Goal: Use online tool/utility: Utilize a website feature to perform a specific function

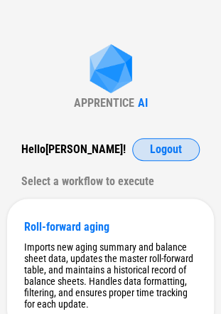
click at [160, 151] on span "Logout" at bounding box center [166, 149] width 32 height 11
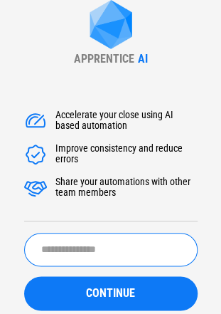
click at [104, 258] on input "text" at bounding box center [111, 249] width 174 height 33
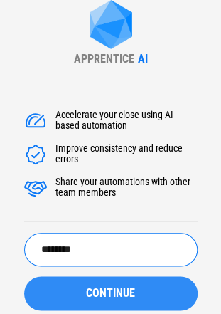
type input "********"
click at [120, 286] on button "CONTINUE" at bounding box center [111, 293] width 174 height 34
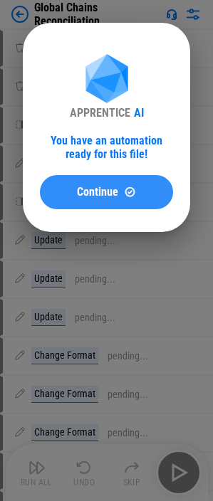
click at [100, 192] on span "Continue" at bounding box center [97, 192] width 41 height 11
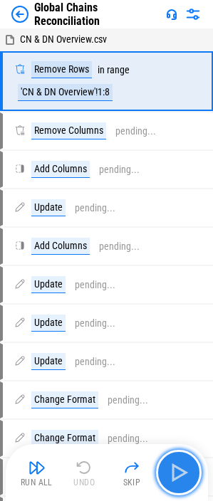
click at [189, 313] on img "button" at bounding box center [178, 472] width 23 height 23
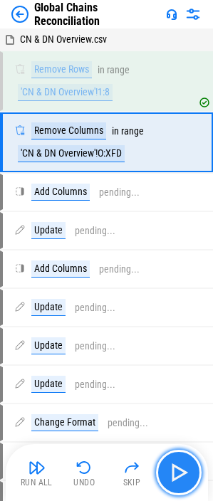
click at [184, 313] on img "button" at bounding box center [178, 472] width 23 height 23
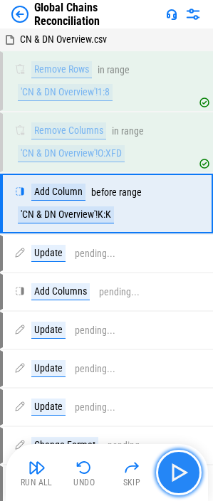
click at [187, 313] on img "button" at bounding box center [178, 472] width 23 height 23
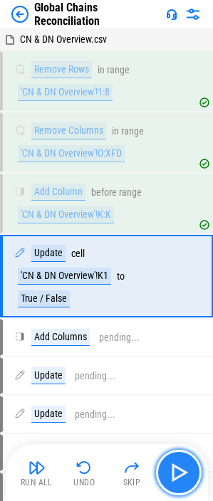
click at [187, 313] on img "button" at bounding box center [178, 472] width 23 height 23
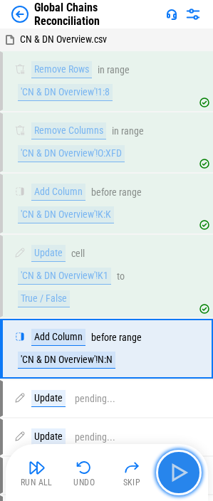
click at [187, 313] on img "button" at bounding box center [178, 472] width 23 height 23
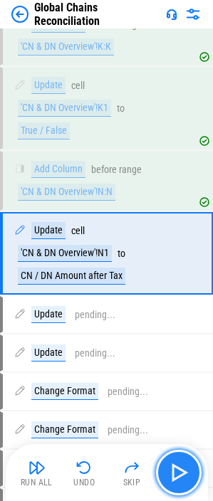
click at [187, 313] on img "button" at bounding box center [178, 472] width 23 height 23
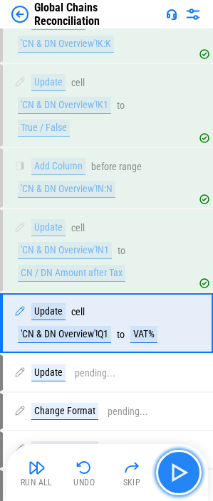
click at [187, 313] on img "button" at bounding box center [178, 472] width 23 height 23
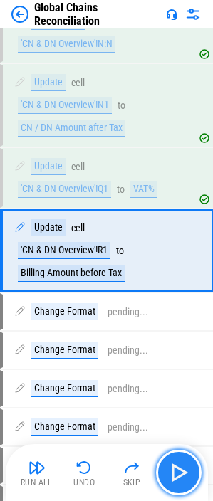
click at [187, 313] on img "button" at bounding box center [178, 472] width 23 height 23
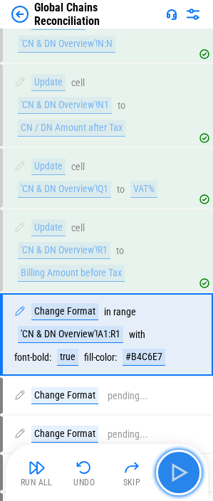
click at [187, 313] on img "button" at bounding box center [178, 472] width 23 height 23
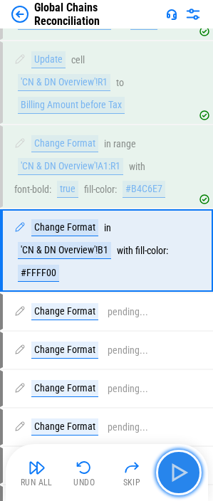
click at [187, 313] on img "button" at bounding box center [178, 472] width 23 height 23
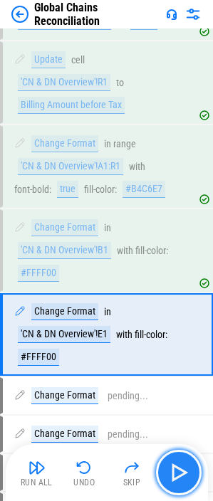
click at [187, 313] on img "button" at bounding box center [178, 472] width 23 height 23
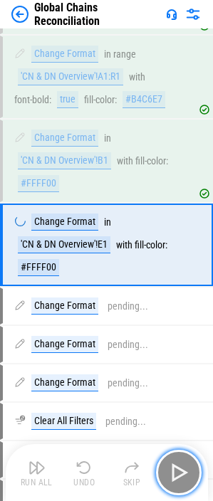
click at [187, 313] on img "button" at bounding box center [178, 472] width 23 height 23
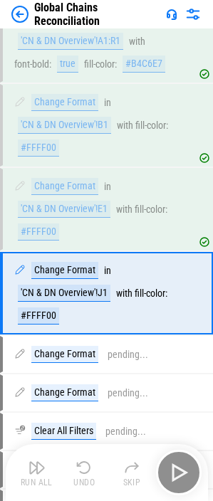
click at [187, 313] on div "Run All Undo Skip" at bounding box center [108, 473] width 188 height 46
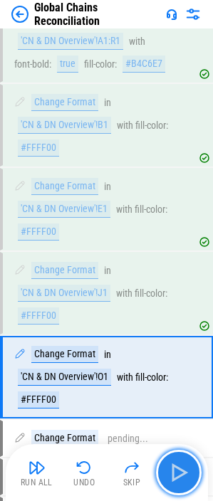
click at [187, 313] on img "button" at bounding box center [178, 472] width 23 height 23
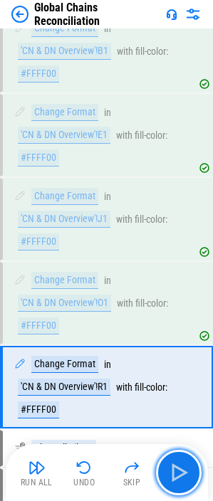
click at [187, 313] on img "button" at bounding box center [178, 472] width 23 height 23
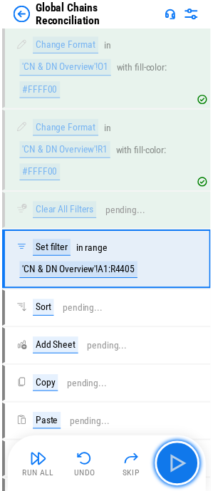
scroll to position [931, 0]
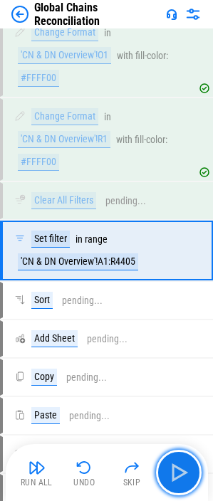
click at [187, 313] on img "button" at bounding box center [178, 472] width 23 height 23
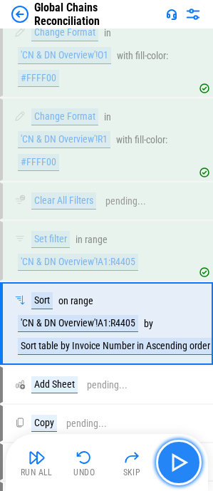
click at [187, 313] on img "button" at bounding box center [178, 462] width 23 height 23
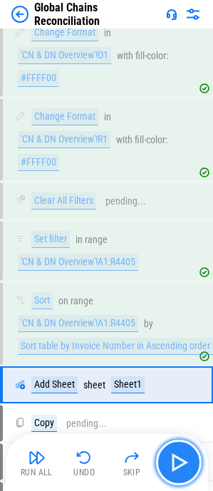
click at [181, 313] on img "button" at bounding box center [178, 462] width 23 height 23
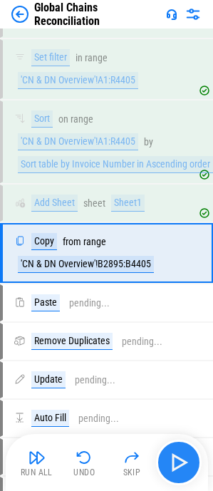
scroll to position [1121, 0]
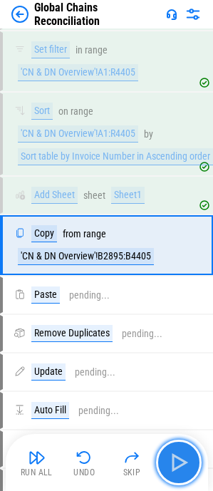
click at [181, 313] on img "button" at bounding box center [178, 462] width 23 height 23
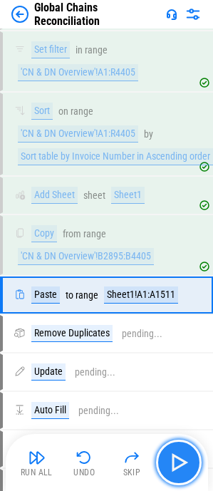
click at [181, 313] on img "button" at bounding box center [178, 462] width 23 height 23
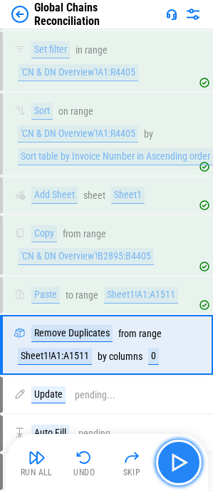
click at [181, 313] on img "button" at bounding box center [178, 462] width 23 height 23
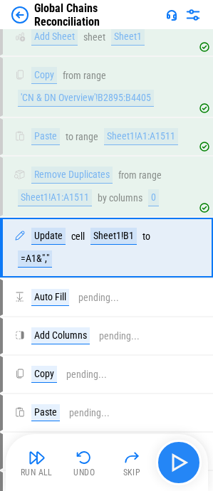
scroll to position [1282, 0]
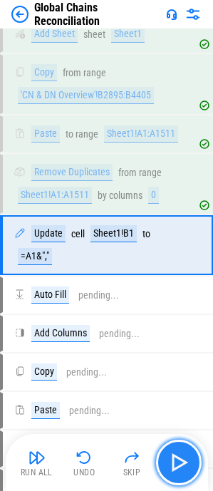
click at [181, 313] on img "button" at bounding box center [178, 462] width 23 height 23
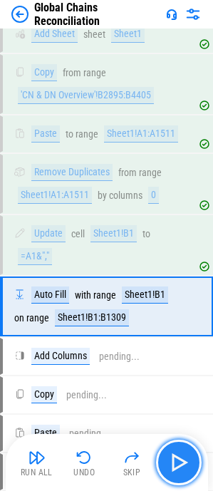
click at [181, 313] on img "button" at bounding box center [178, 462] width 23 height 23
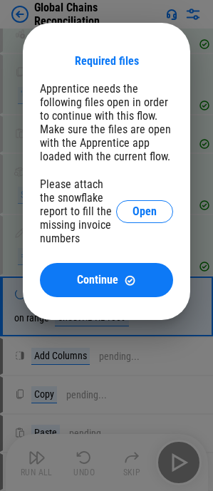
click at [181, 313] on div at bounding box center [106, 245] width 213 height 491
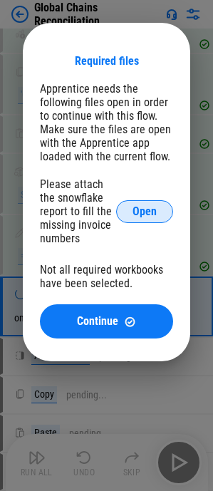
click at [132, 206] on button "Open" at bounding box center [144, 211] width 57 height 23
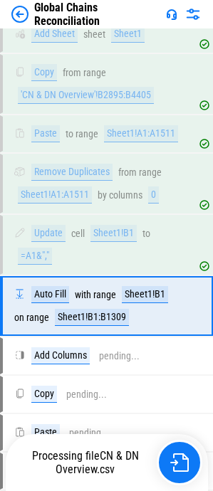
scroll to position [1337, 0]
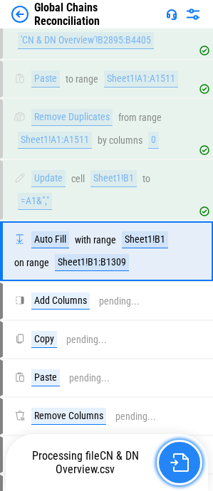
click at [177, 473] on button "button" at bounding box center [180, 463] width 46 height 46
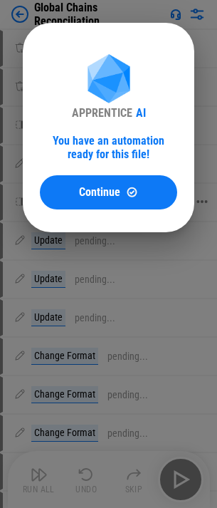
click at [83, 194] on span "Continue" at bounding box center [99, 192] width 41 height 11
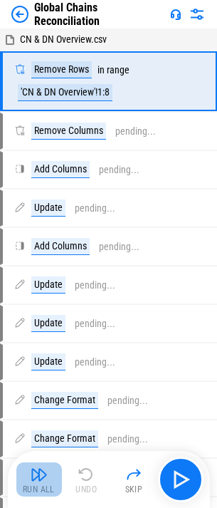
click at [46, 481] on img "button" at bounding box center [39, 474] width 17 height 17
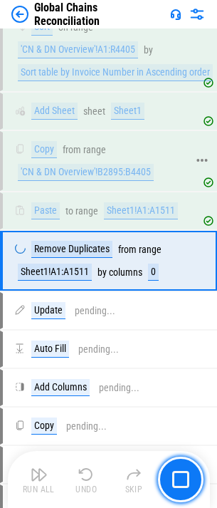
scroll to position [1166, 0]
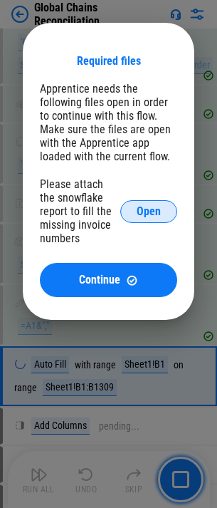
click at [134, 204] on button "Open" at bounding box center [148, 211] width 57 height 23
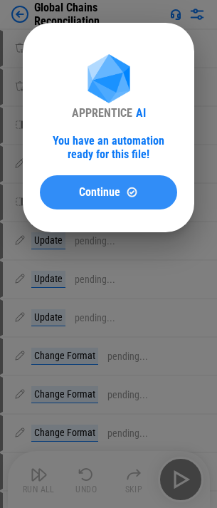
click at [62, 198] on div "Continue" at bounding box center [108, 192] width 103 height 12
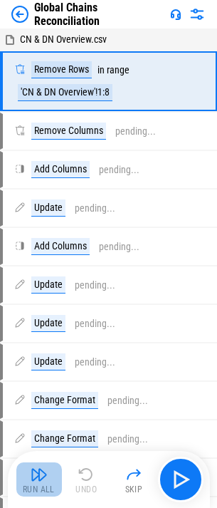
click at [53, 491] on div "Run All" at bounding box center [39, 489] width 32 height 9
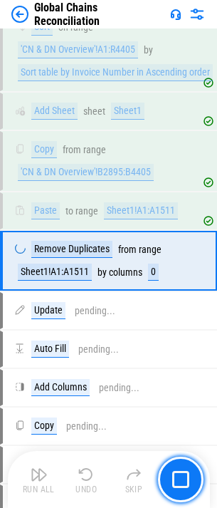
scroll to position [1166, 0]
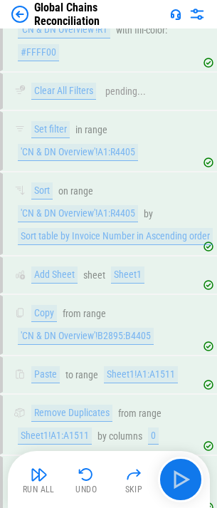
scroll to position [1354, 0]
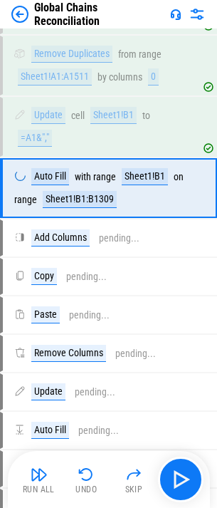
click at [25, 16] on img at bounding box center [19, 14] width 17 height 17
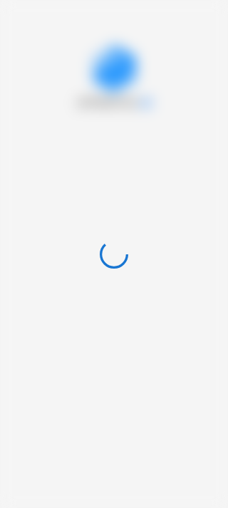
click at [44, 48] on div at bounding box center [114, 254] width 228 height 508
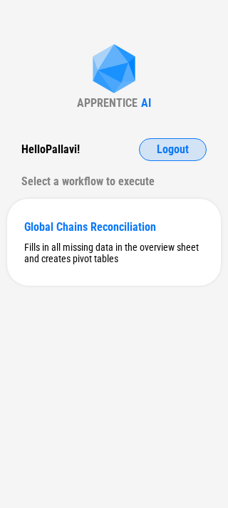
click at [160, 141] on button "Logout" at bounding box center [173, 149] width 68 height 23
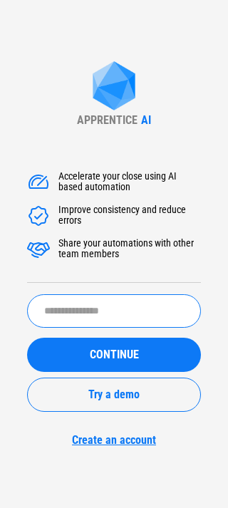
click at [87, 322] on input "text" at bounding box center [114, 310] width 174 height 33
type input "*"
click at [73, 307] on input "text" at bounding box center [114, 310] width 174 height 33
paste input "**********"
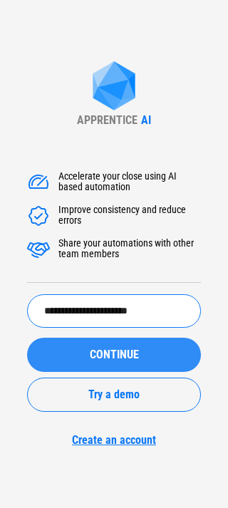
type input "**********"
click at [63, 352] on div "CONTINUE" at bounding box center [114, 354] width 140 height 11
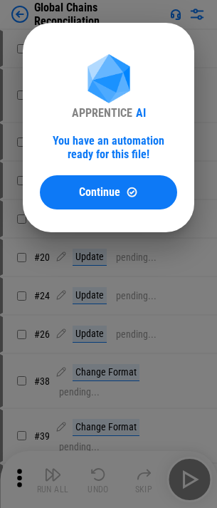
click at [86, 201] on button "Continue" at bounding box center [108, 192] width 137 height 34
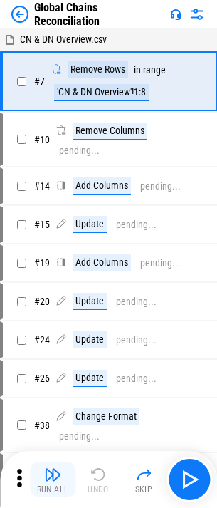
click at [63, 479] on button "Run All" at bounding box center [53, 479] width 46 height 34
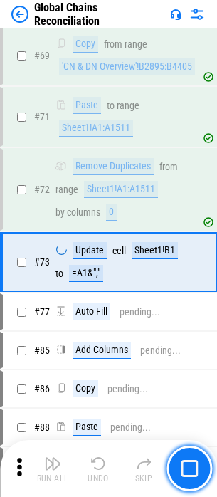
scroll to position [1392, 0]
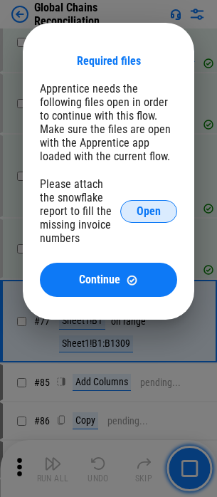
click at [152, 206] on span "Open" at bounding box center [149, 211] width 24 height 11
